Goal: Transaction & Acquisition: Purchase product/service

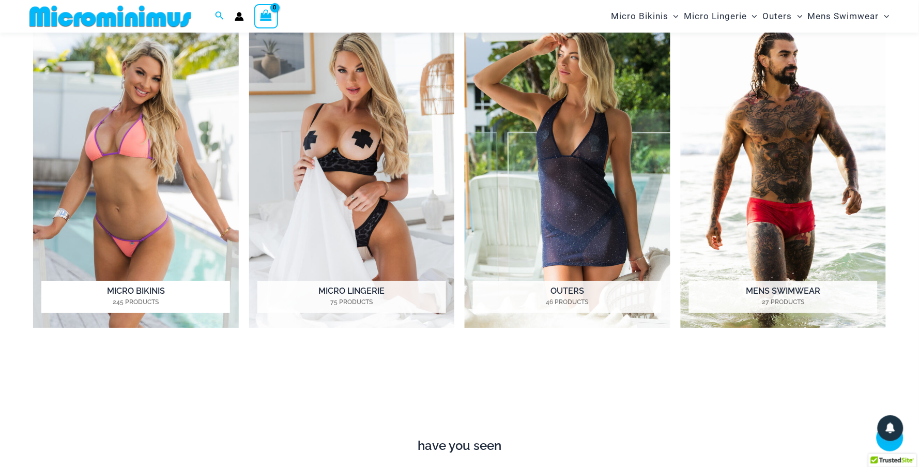
scroll to position [1312, 0]
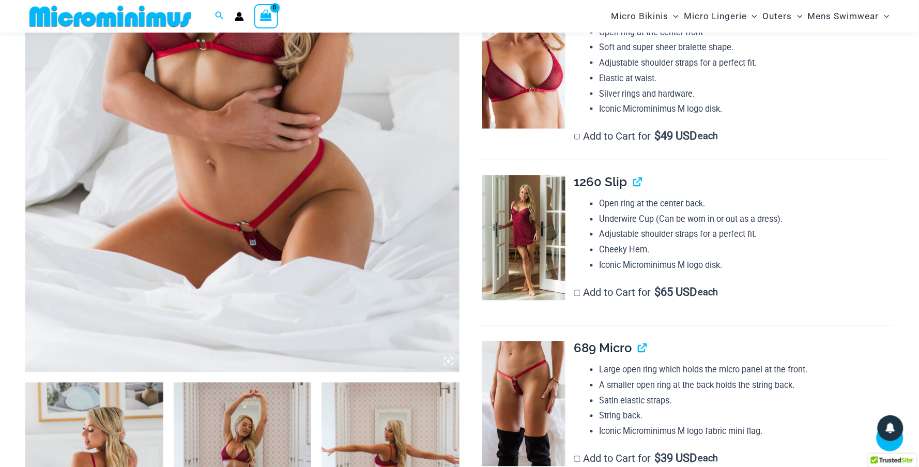
scroll to position [661, 0]
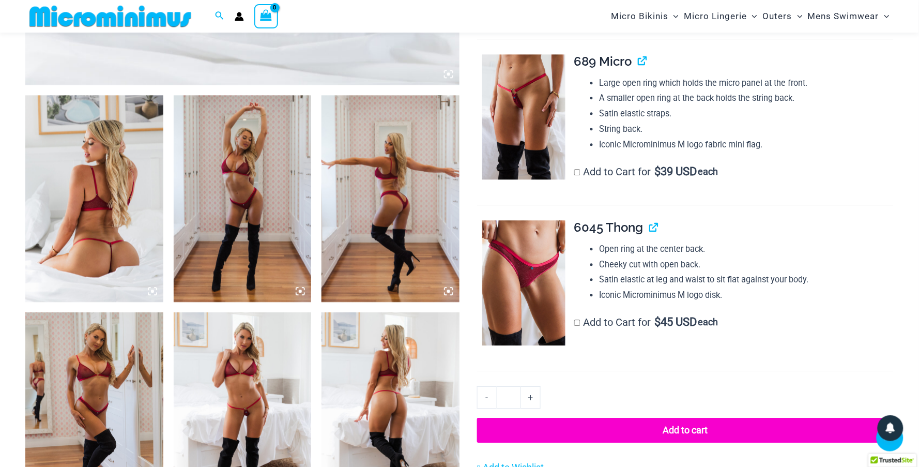
click at [89, 220] on img at bounding box center [94, 198] width 138 height 207
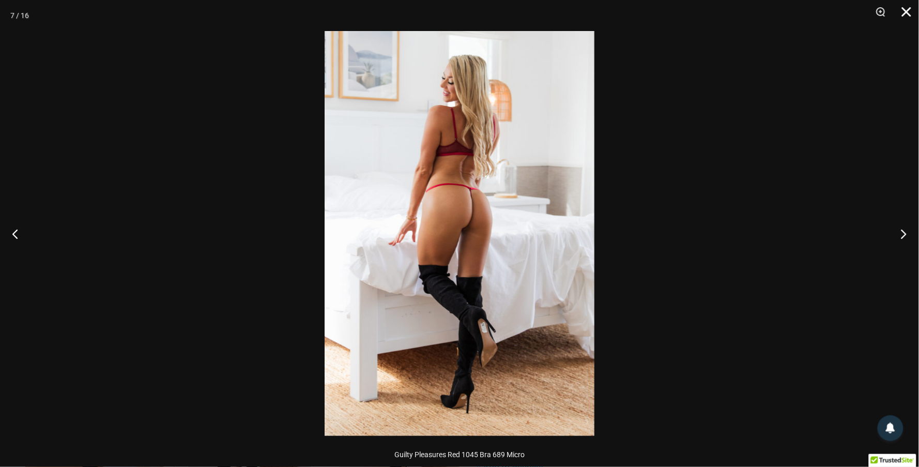
click at [910, 6] on button "Close" at bounding box center [904, 15] width 26 height 31
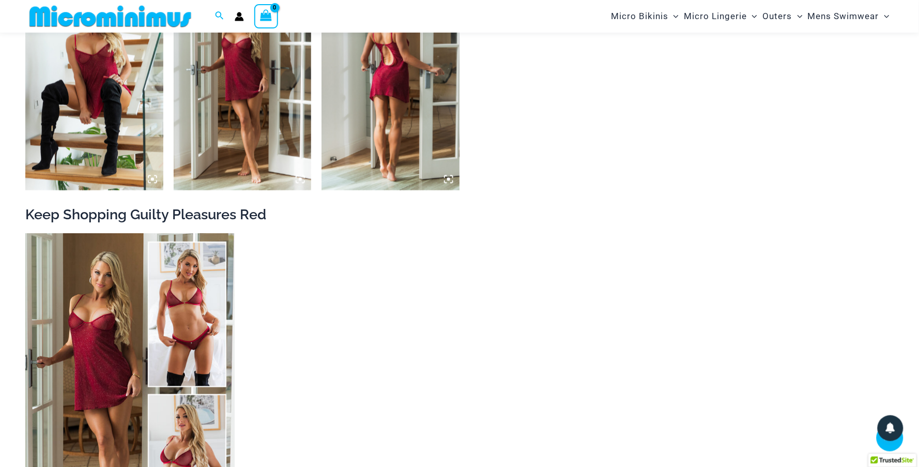
scroll to position [1752, 0]
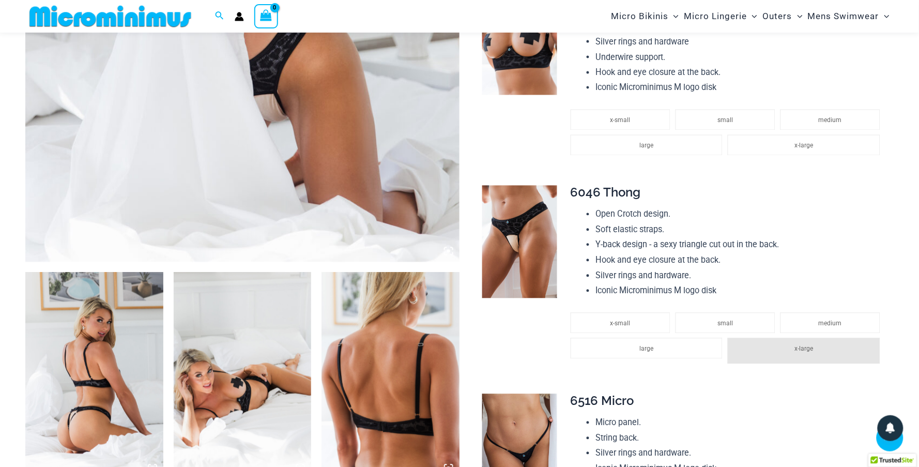
scroll to position [631, 0]
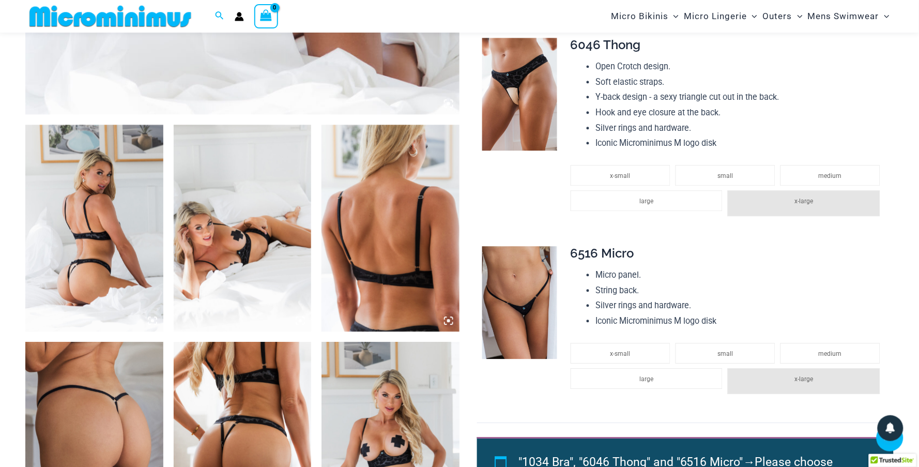
click at [526, 285] on img at bounding box center [520, 302] width 75 height 113
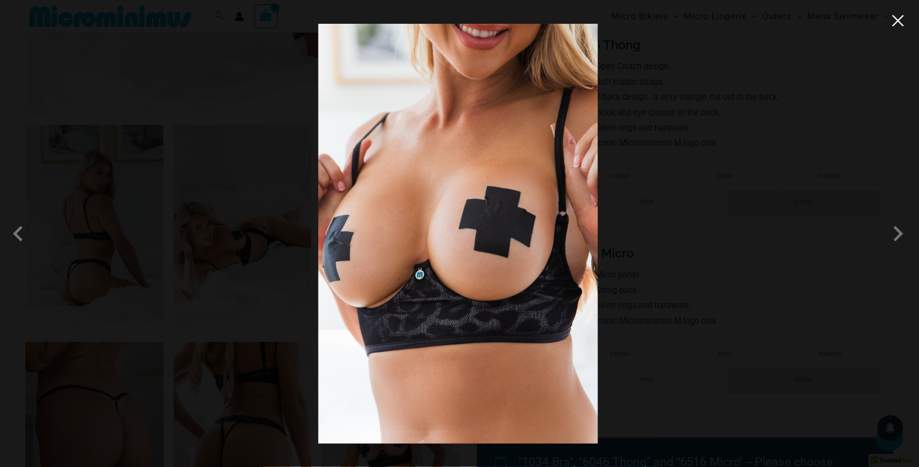
click at [901, 22] on button "Close" at bounding box center [899, 21] width 16 height 16
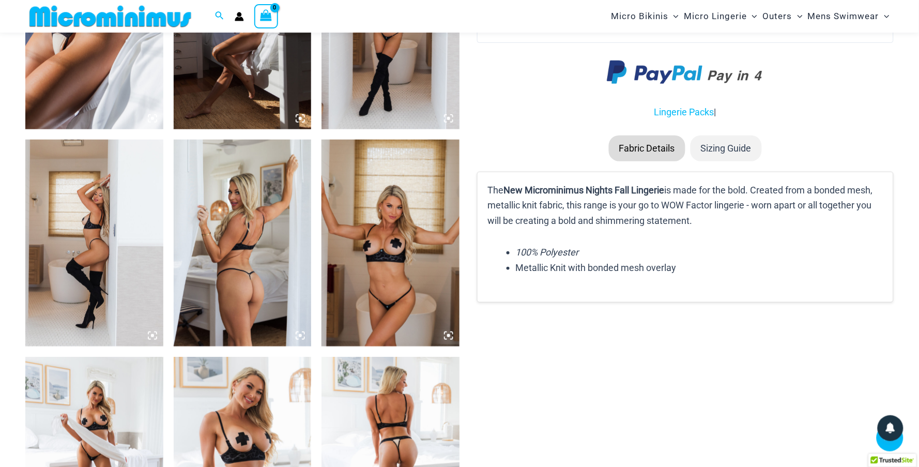
scroll to position [1470, 0]
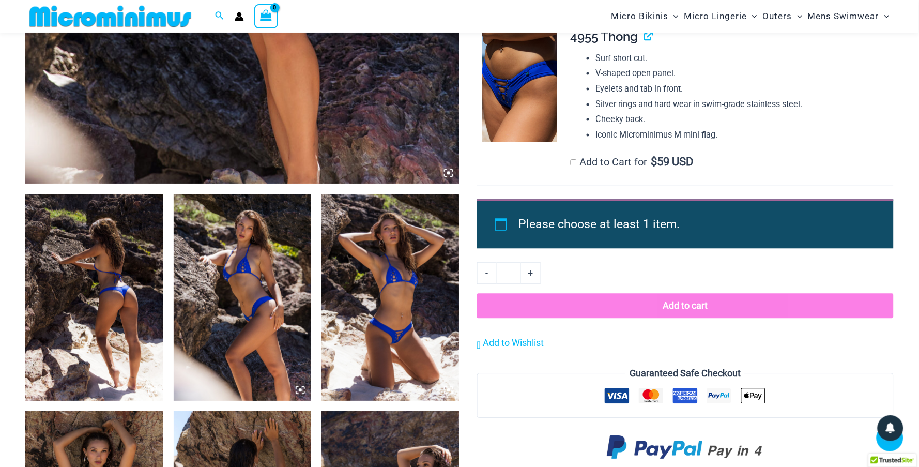
scroll to position [801, 0]
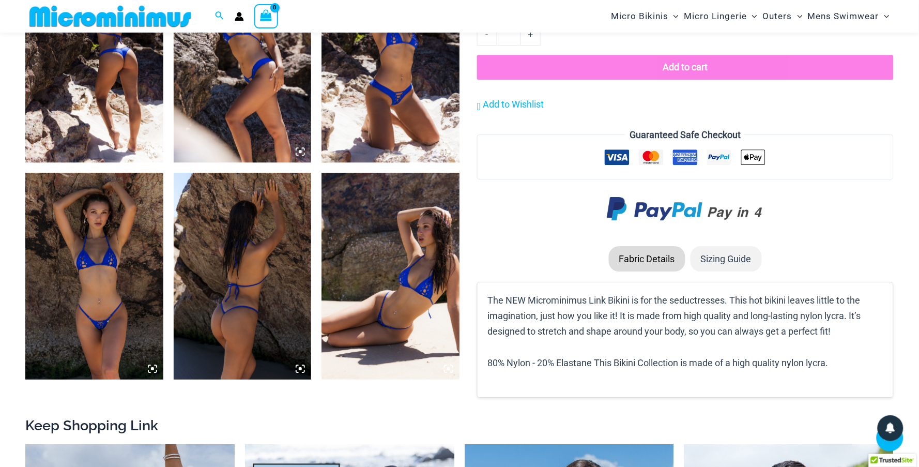
click at [228, 280] on img at bounding box center [243, 276] width 138 height 207
